Goal: Find specific page/section: Find specific page/section

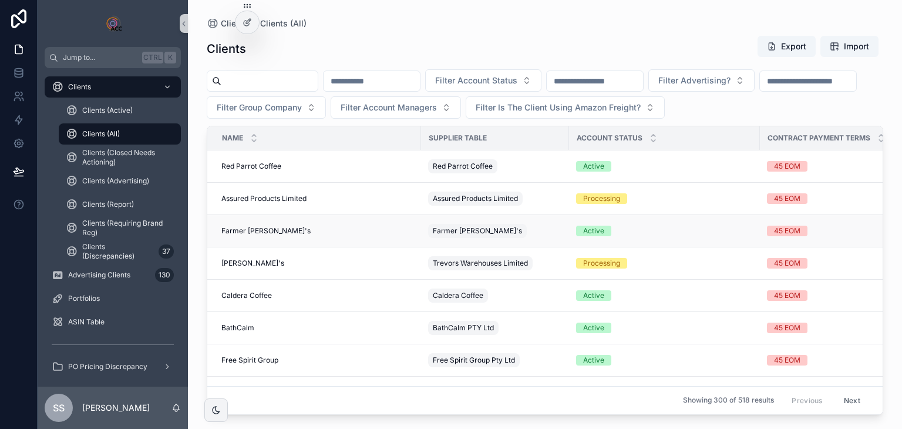
scroll to position [117, 0]
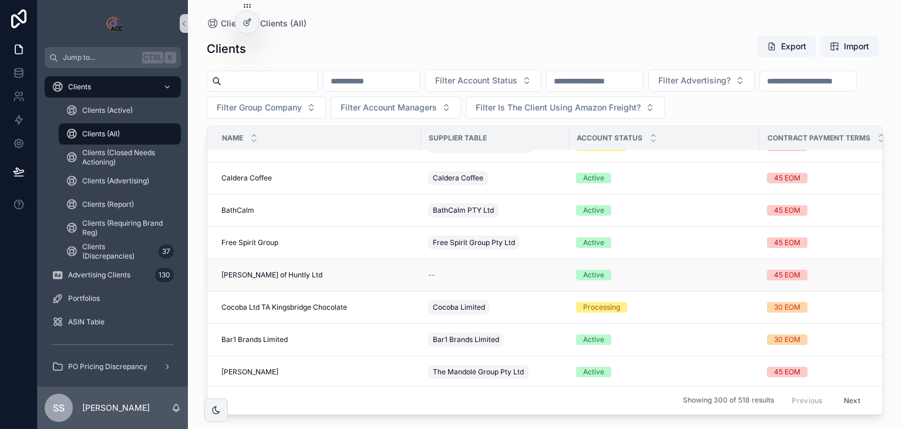
click at [271, 275] on span "[PERSON_NAME] of Huntly Ltd" at bounding box center [271, 274] width 101 height 9
